Goal: Task Accomplishment & Management: Manage account settings

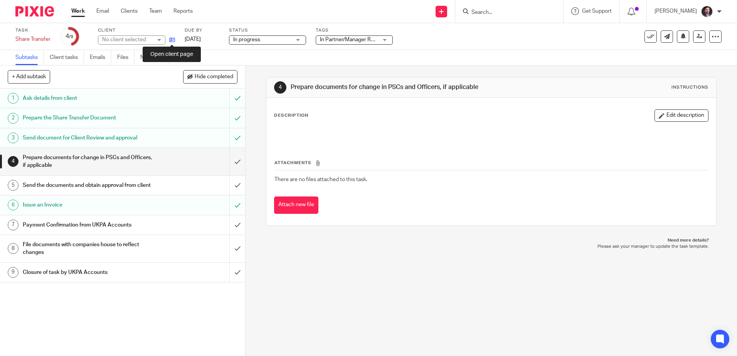
click at [175, 41] on icon at bounding box center [172, 40] width 6 height 6
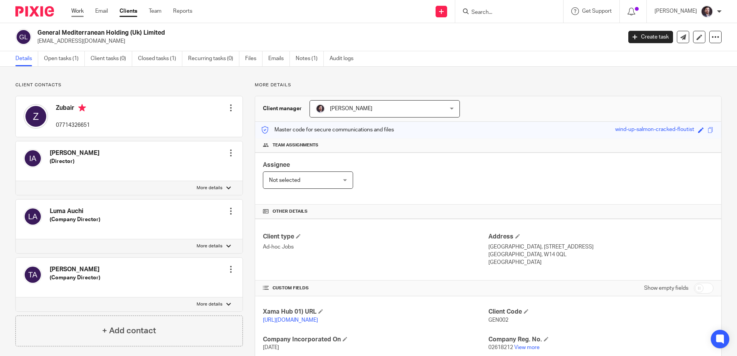
click at [79, 11] on link "Work" at bounding box center [77, 11] width 12 height 8
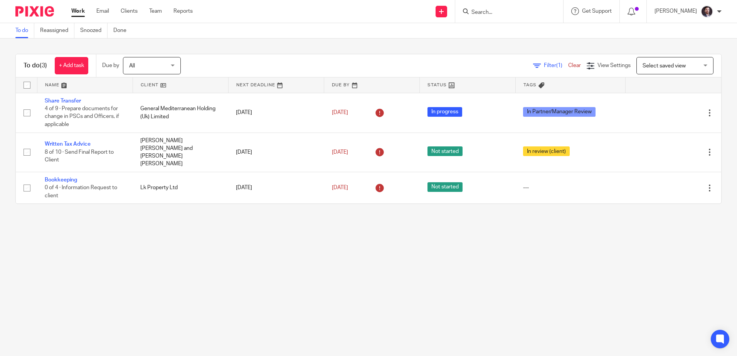
click at [364, 295] on main "To do Reassigned Snoozed Done To do (3) + Add task Due by All All Today Tomorro…" at bounding box center [368, 178] width 737 height 356
click at [365, 295] on main "To do Reassigned Snoozed Done To do (3) + Add task Due by All All Today Tomorro…" at bounding box center [368, 178] width 737 height 356
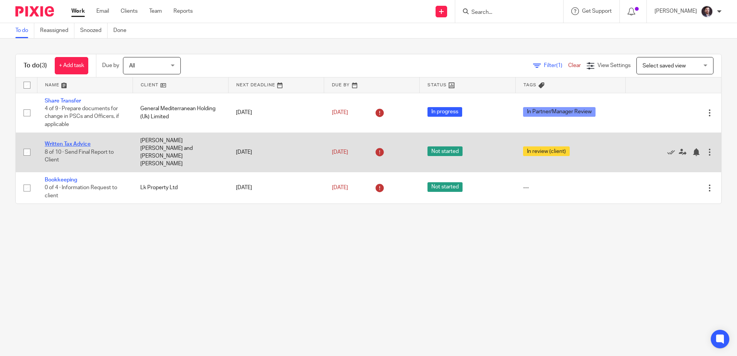
click at [54, 141] on link "Written Tax Advice" at bounding box center [68, 143] width 46 height 5
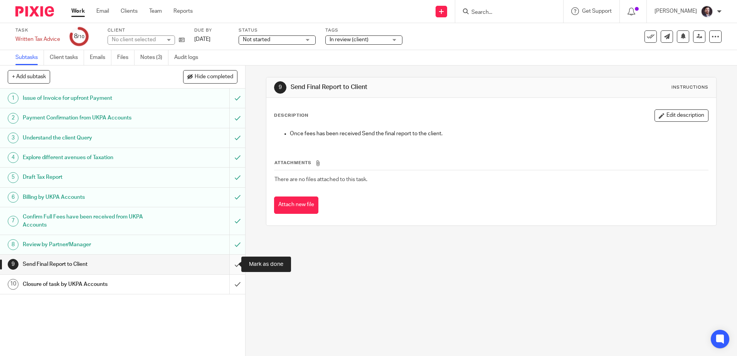
click at [233, 266] on input "submit" at bounding box center [122, 264] width 245 height 19
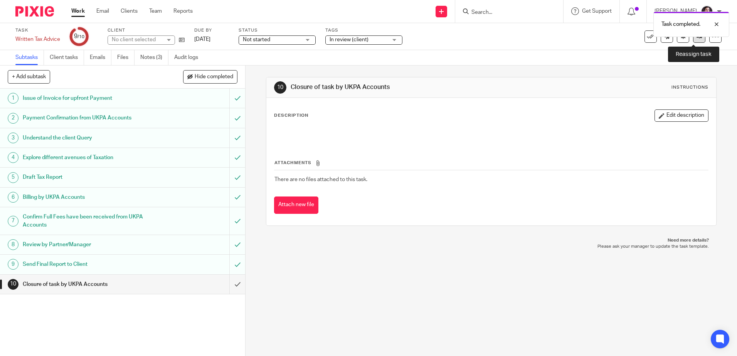
click at [696, 39] on icon at bounding box center [699, 37] width 6 height 6
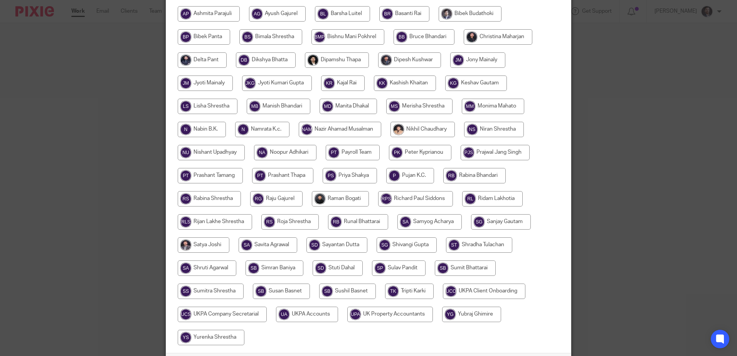
scroll to position [240, 0]
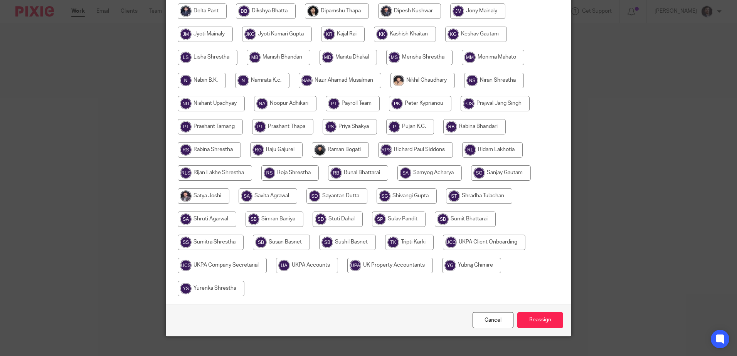
click at [321, 258] on input "radio" at bounding box center [307, 265] width 62 height 15
radio input "true"
click at [538, 312] on input "Reassign" at bounding box center [540, 320] width 46 height 17
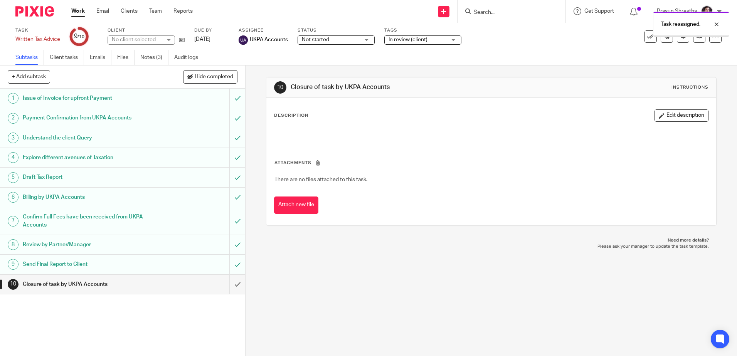
click at [39, 9] on img at bounding box center [34, 11] width 39 height 10
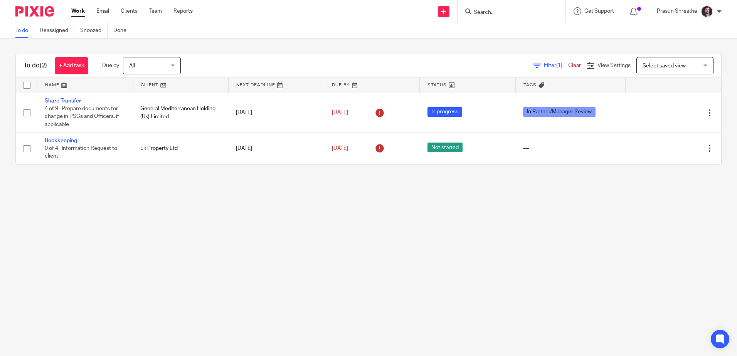
click at [316, 250] on main "To do Reassigned Snoozed Done To do (2) + Add task Due by All All [DATE] [DATE]…" at bounding box center [368, 178] width 737 height 356
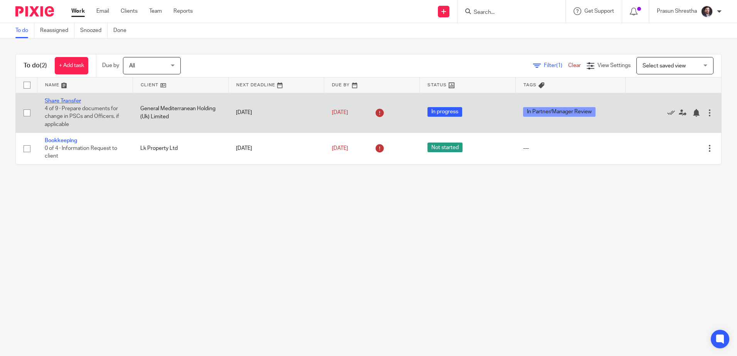
click at [55, 100] on link "Share Transfer" at bounding box center [63, 100] width 36 height 5
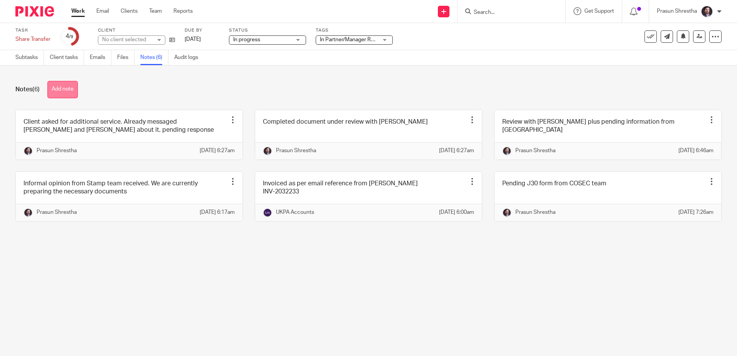
click at [73, 89] on button "Add note" at bounding box center [62, 89] width 30 height 17
click at [61, 91] on button "Add note" at bounding box center [62, 89] width 30 height 17
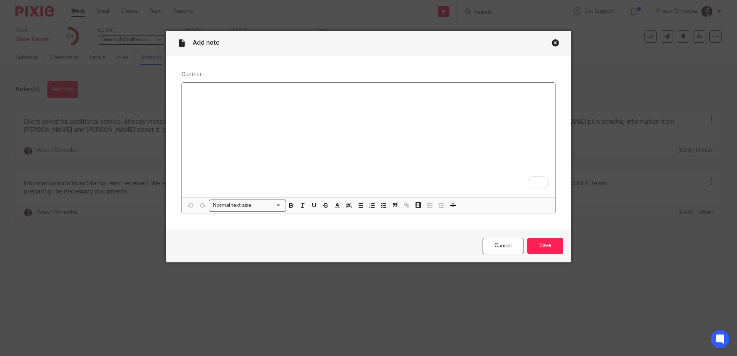
click at [295, 140] on div "To enrich screen reader interactions, please activate Accessibility in Grammarl…" at bounding box center [368, 140] width 373 height 114
drag, startPoint x: 247, startPoint y: 131, endPoint x: 252, endPoint y: 128, distance: 5.9
click at [251, 129] on div "To enrich screen reader interactions, please activate Accessibility in Grammarl…" at bounding box center [368, 140] width 373 height 114
drag, startPoint x: 625, startPoint y: 44, endPoint x: 618, endPoint y: 45, distance: 7.0
click at [625, 44] on div "Add note Content Normal text size Loading... Remove Edit Insert new video Copy …" at bounding box center [368, 178] width 737 height 356
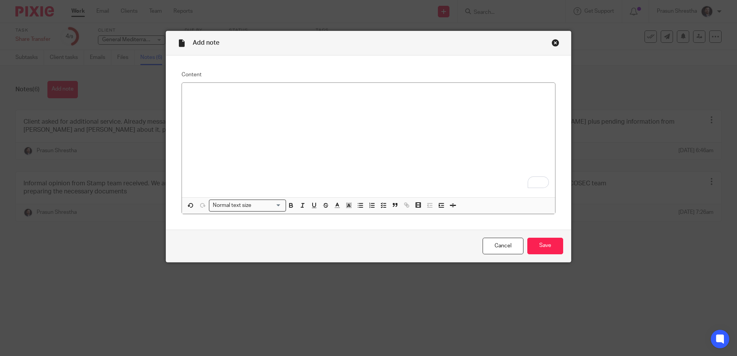
click at [556, 43] on div "Add note" at bounding box center [368, 43] width 404 height 24
click at [551, 42] on div "Close this dialog window" at bounding box center [555, 43] width 8 height 8
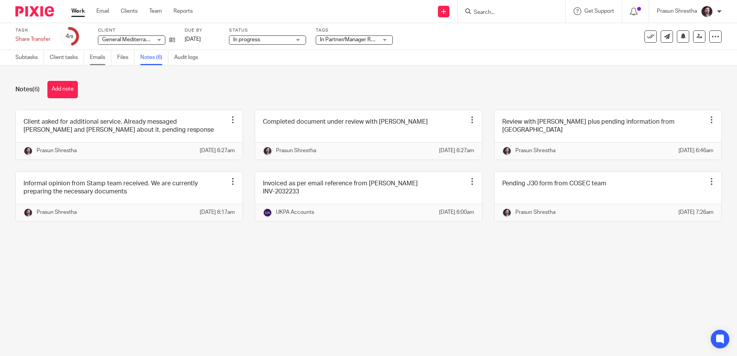
click at [104, 57] on link "Emails" at bounding box center [101, 57] width 22 height 15
